Goal: Task Accomplishment & Management: Use online tool/utility

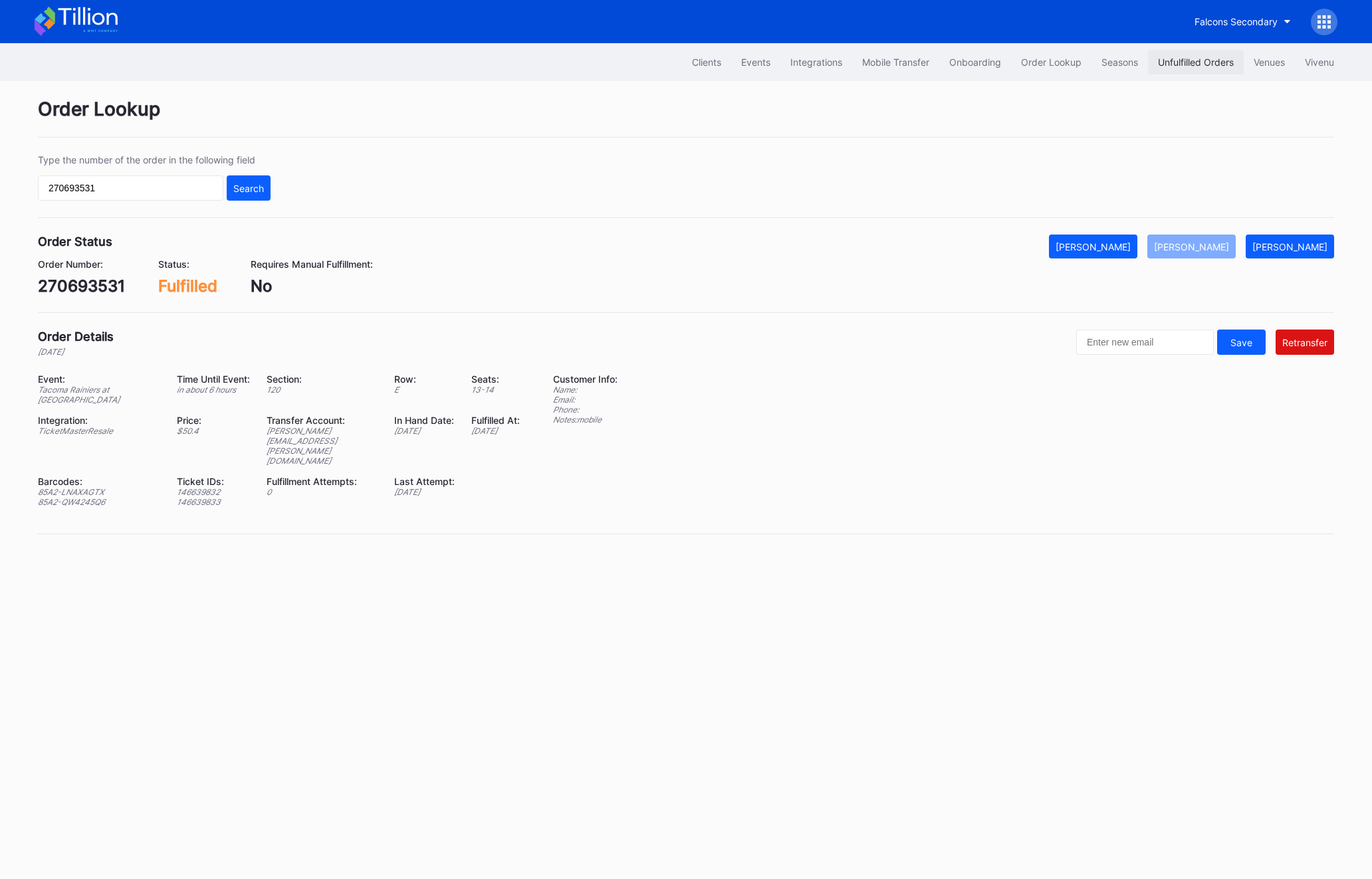
click at [1172, 62] on div "Unfulfilled Orders" at bounding box center [1195, 62] width 76 height 11
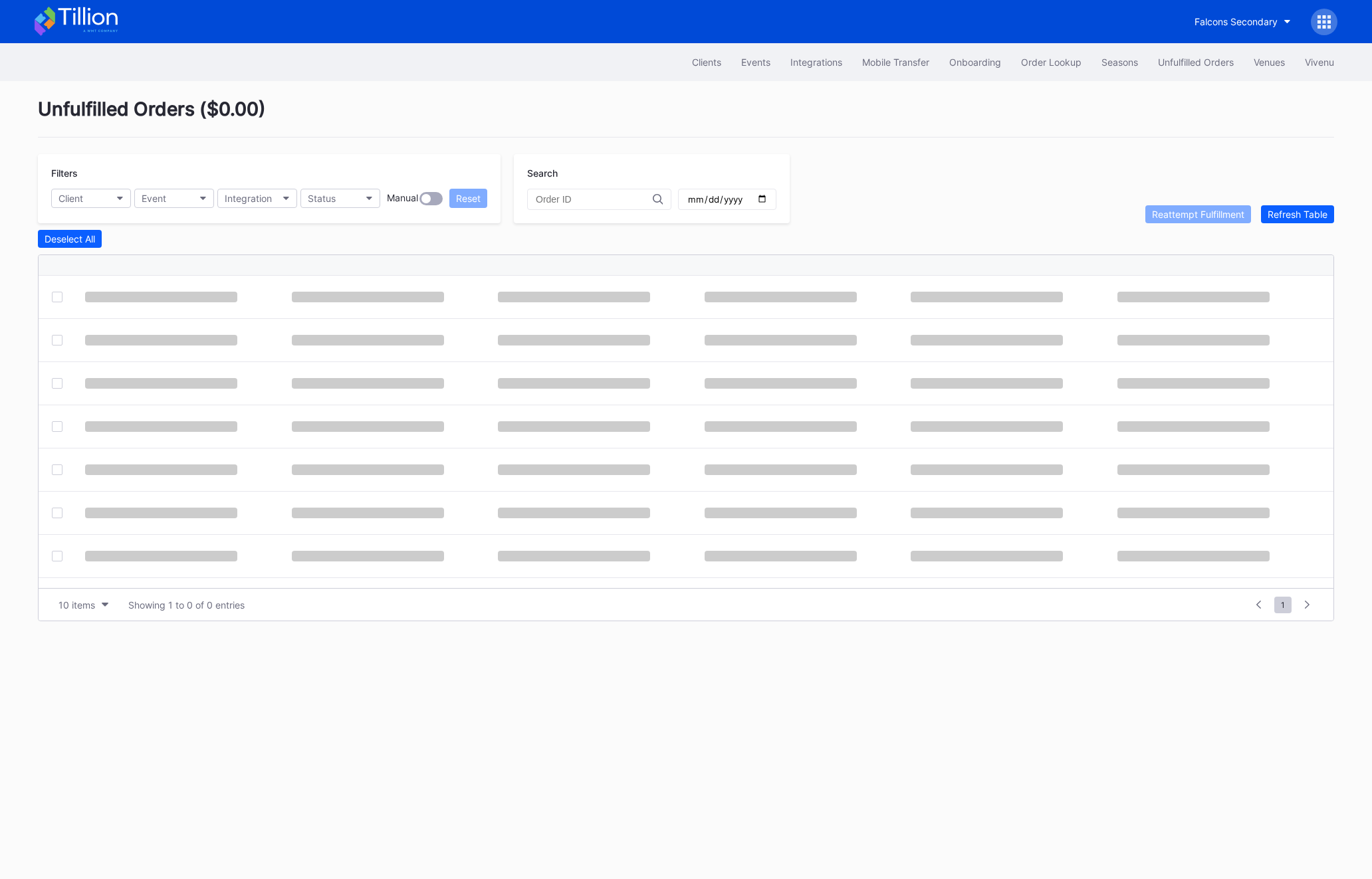
click at [1172, 62] on div "Unfulfilled Orders" at bounding box center [1195, 62] width 76 height 11
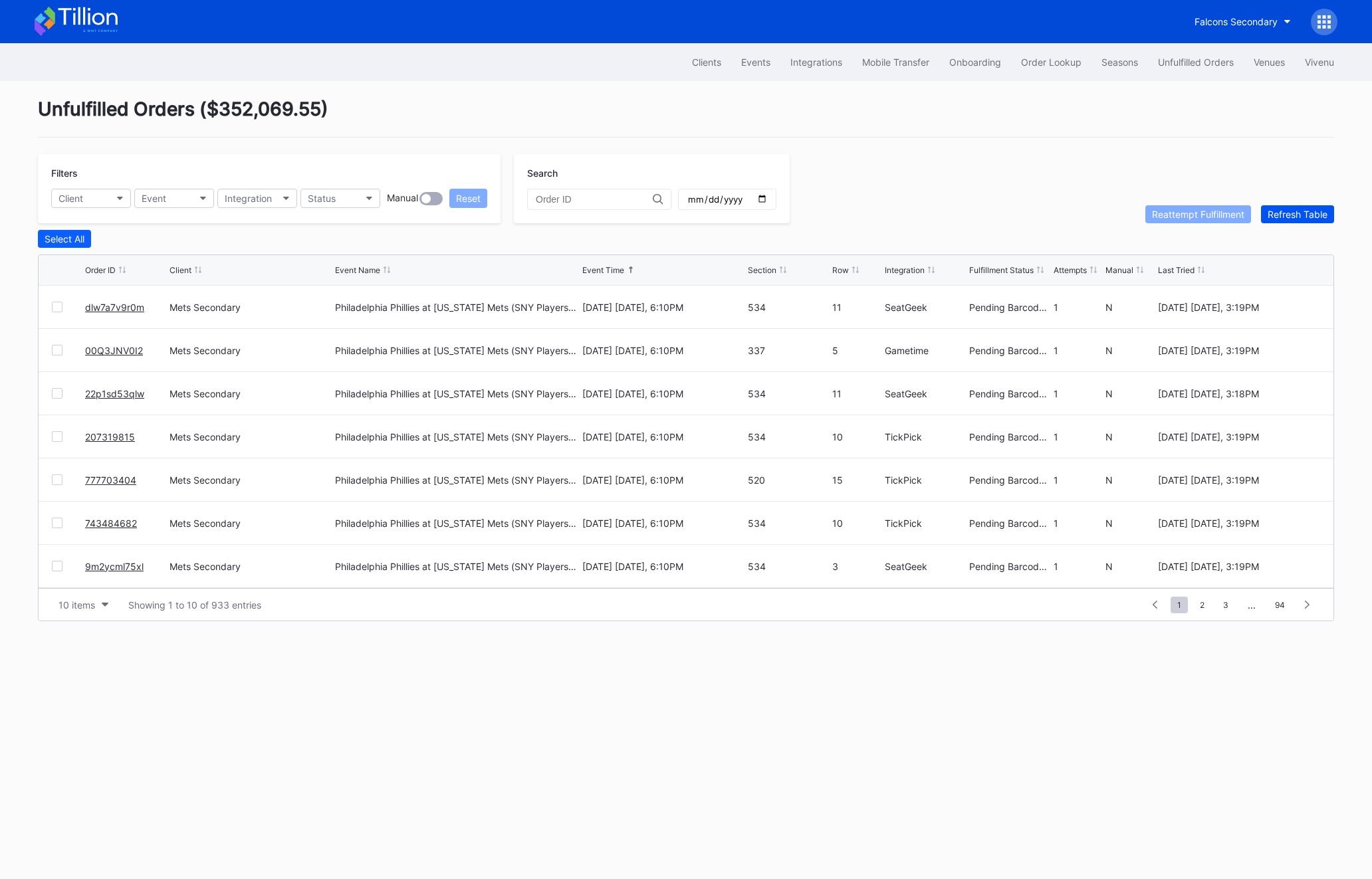
click at [1300, 206] on button "Refresh Table" at bounding box center [1298, 214] width 74 height 18
click at [1200, 601] on span "2" at bounding box center [1202, 605] width 18 height 17
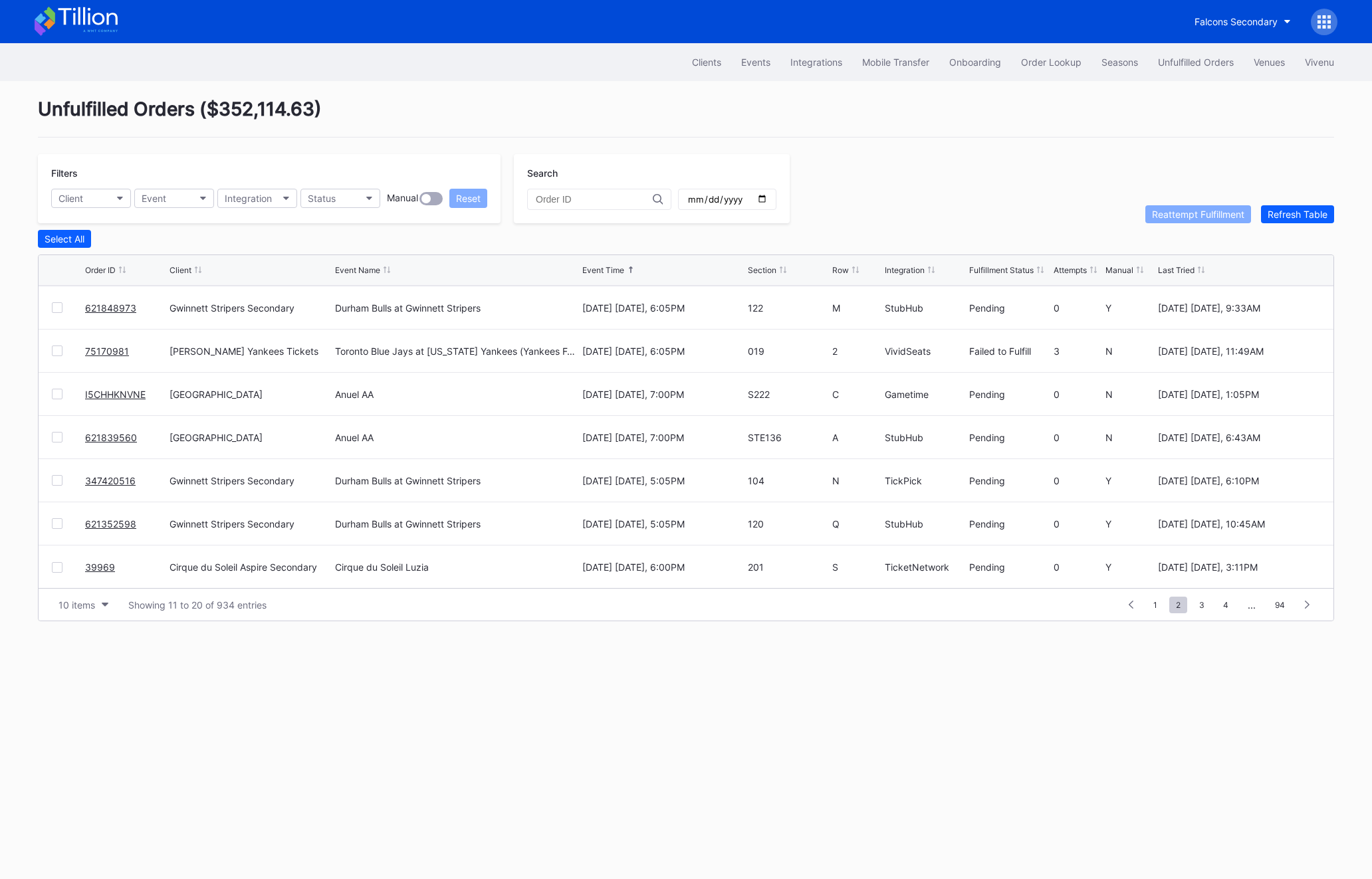
scroll to position [0, 0]
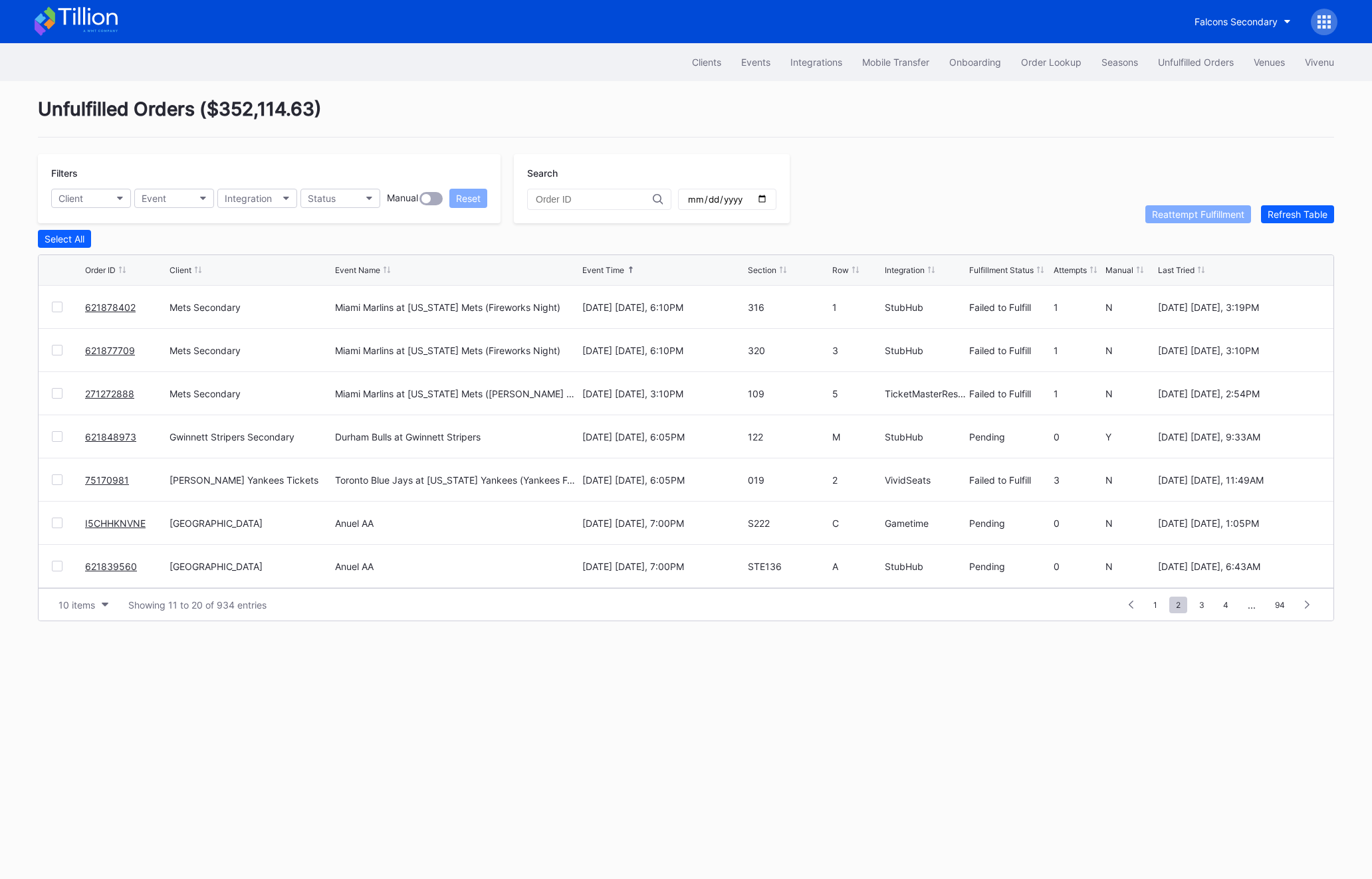
click at [64, 393] on div at bounding box center [68, 393] width 33 height 11
click at [56, 390] on div at bounding box center [57, 393] width 11 height 11
click at [56, 349] on div at bounding box center [57, 350] width 11 height 11
click at [56, 306] on div at bounding box center [57, 307] width 11 height 11
click at [1217, 218] on div "Reattempt Fulfillment" at bounding box center [1199, 214] width 93 height 11
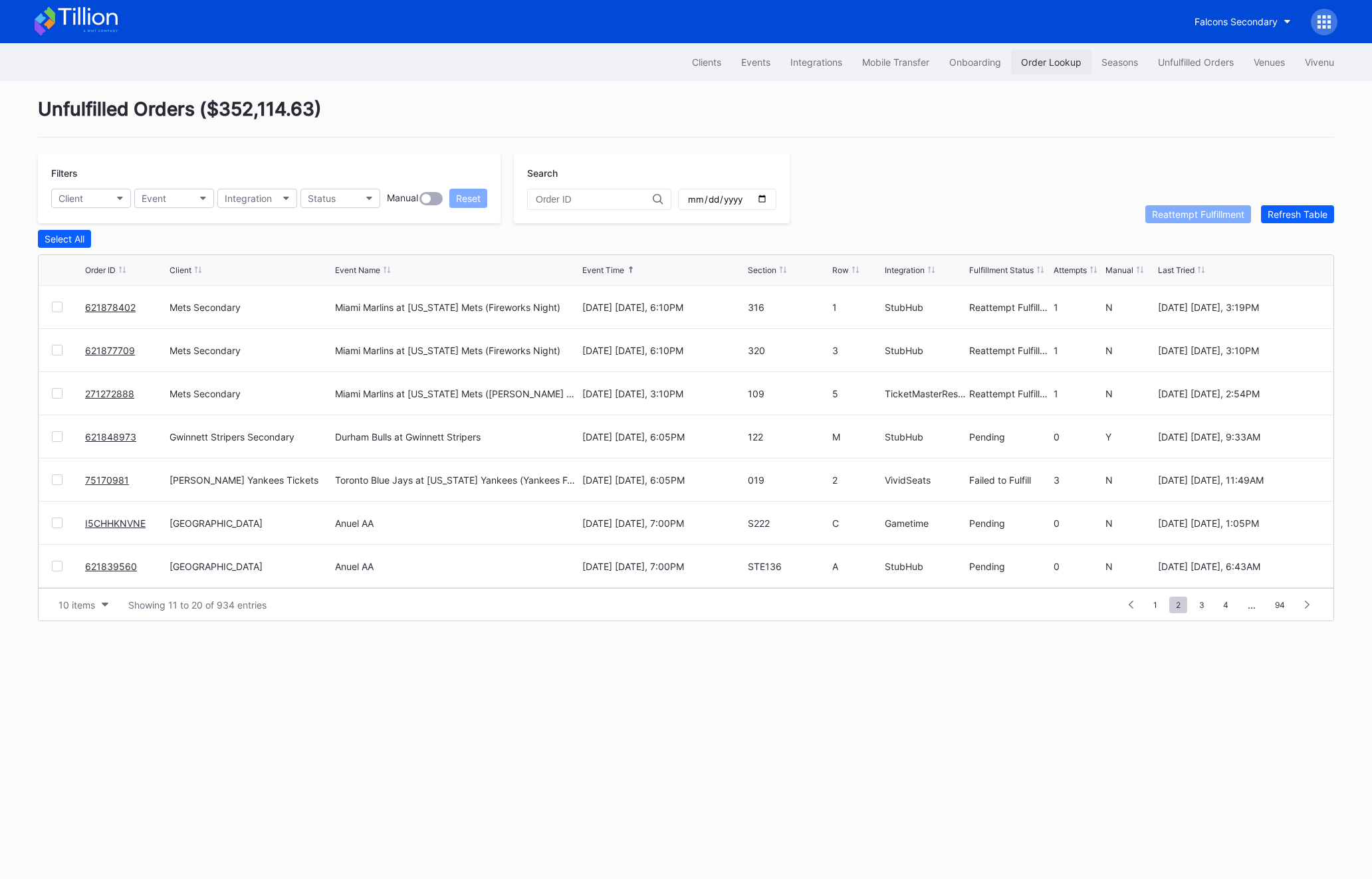
click at [1024, 64] on div "Order Lookup" at bounding box center [1051, 62] width 60 height 11
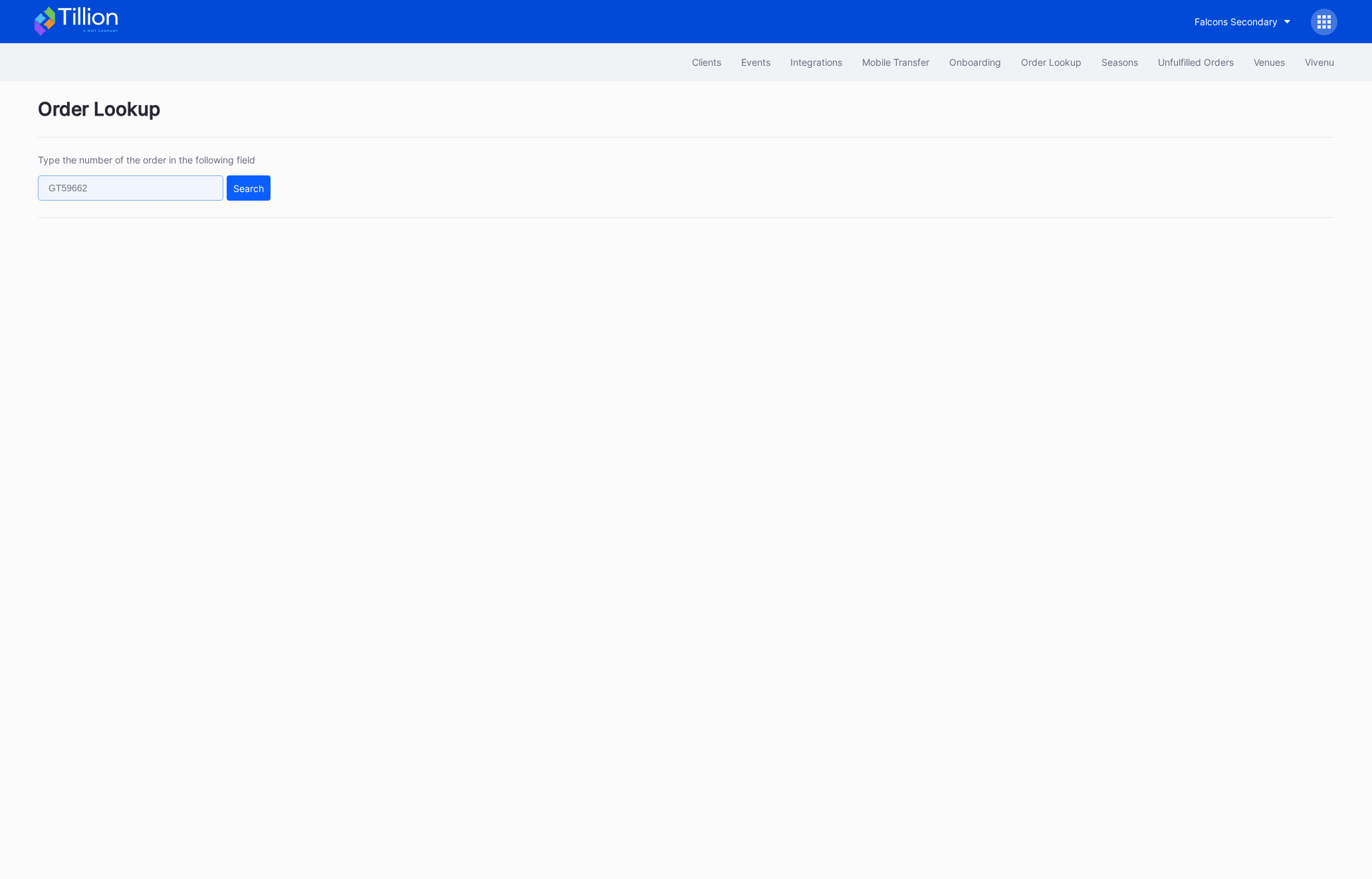
click at [129, 188] on input "text" at bounding box center [130, 187] width 186 height 25
paste input "731676084"
type input "731676084"
click at [247, 193] on div "Search" at bounding box center [248, 188] width 31 height 11
